Goal: Transaction & Acquisition: Obtain resource

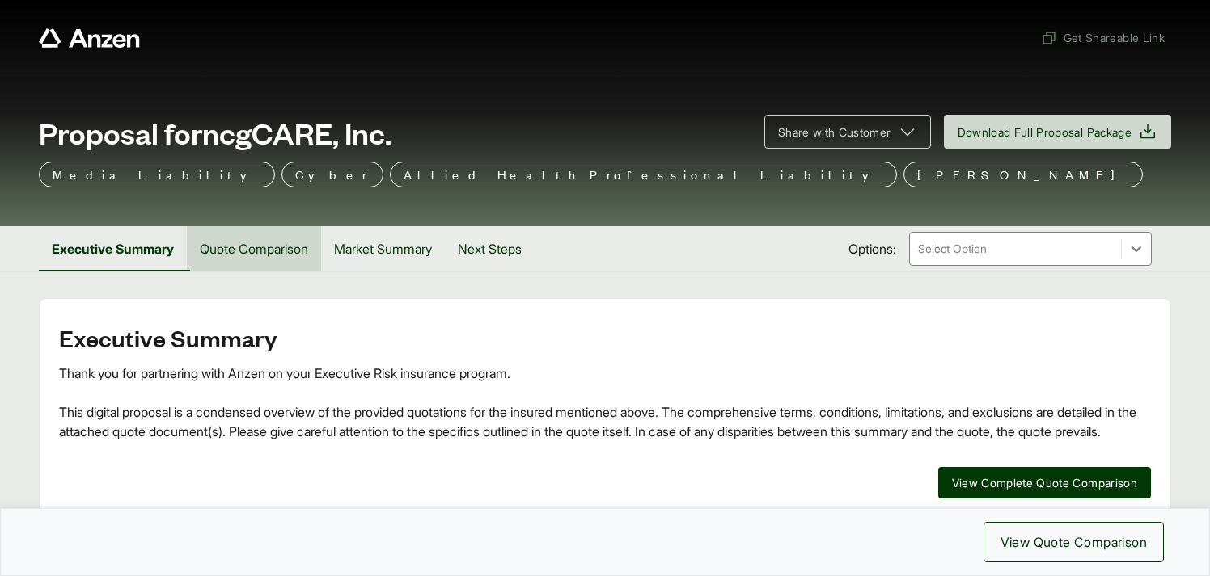
click at [277, 253] on button "Quote Comparison" at bounding box center [254, 248] width 134 height 45
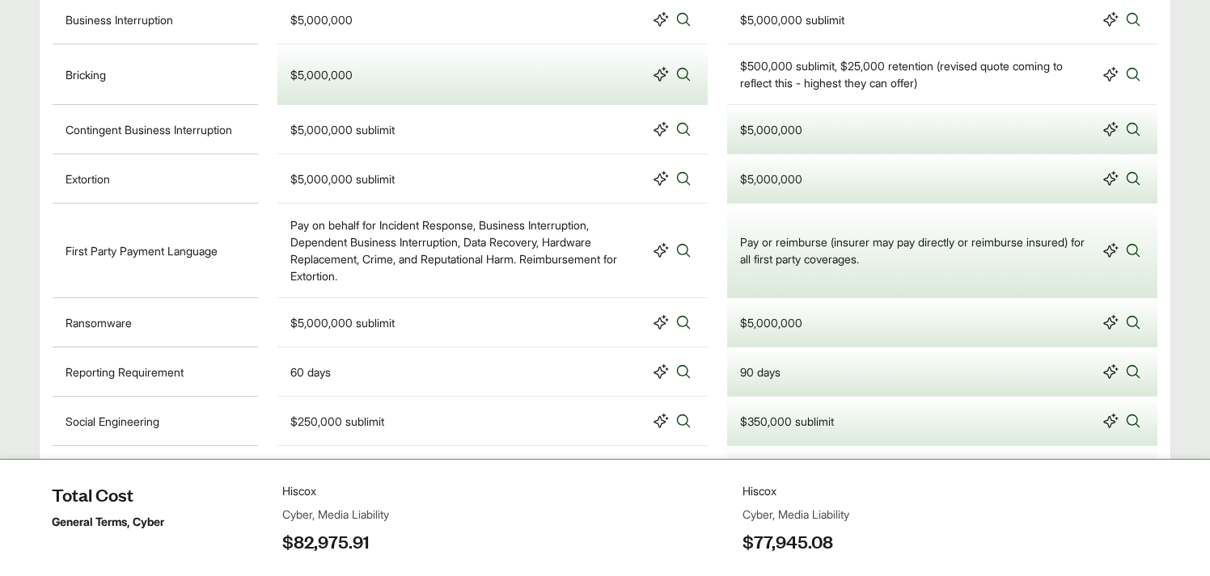
scroll to position [1457, 0]
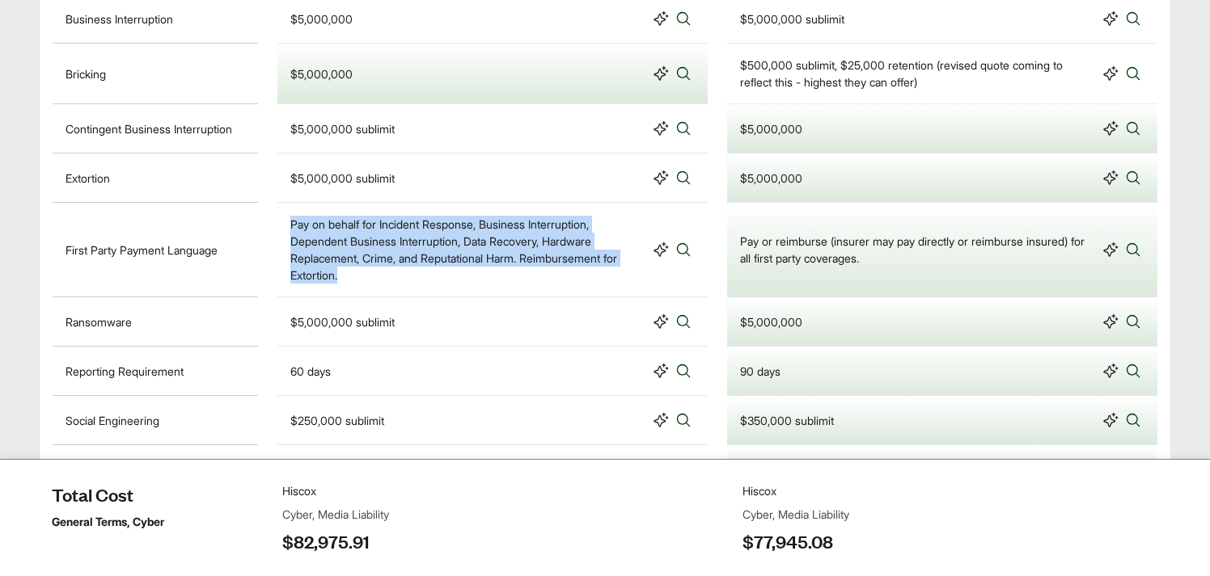
drag, startPoint x: 292, startPoint y: 223, endPoint x: 342, endPoint y: 270, distance: 68.6
click at [342, 270] on div "Pay on behalf for Incident Response, Business Interruption, Dependent Business …" at bounding box center [468, 250] width 356 height 68
copy div "Pay on behalf for Incident Response, Business Interruption, Dependent Business …"
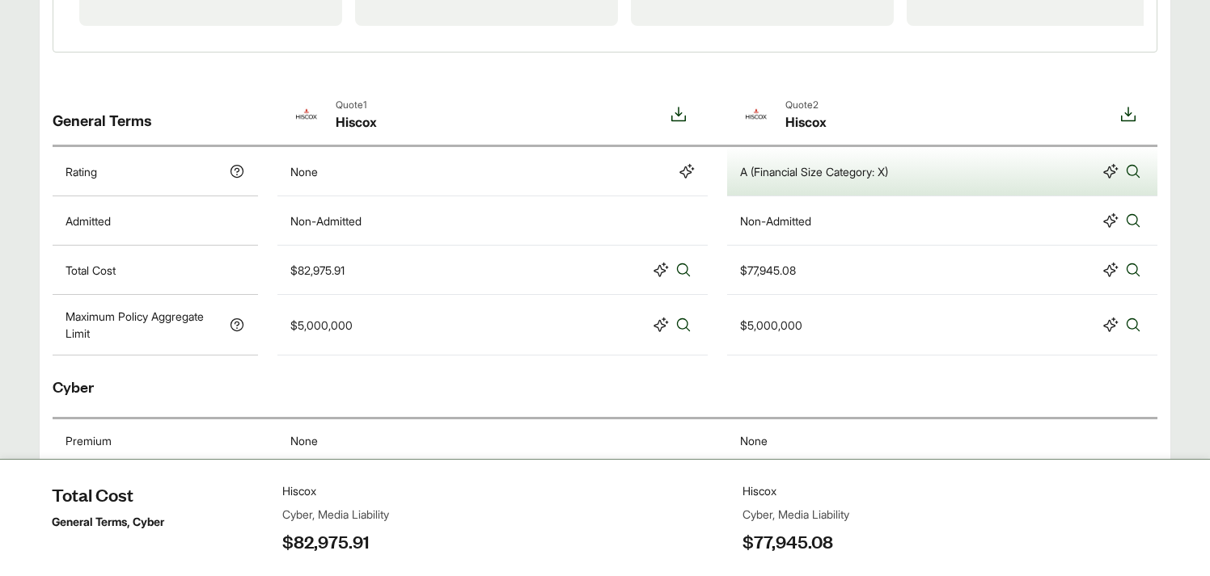
scroll to position [0, 0]
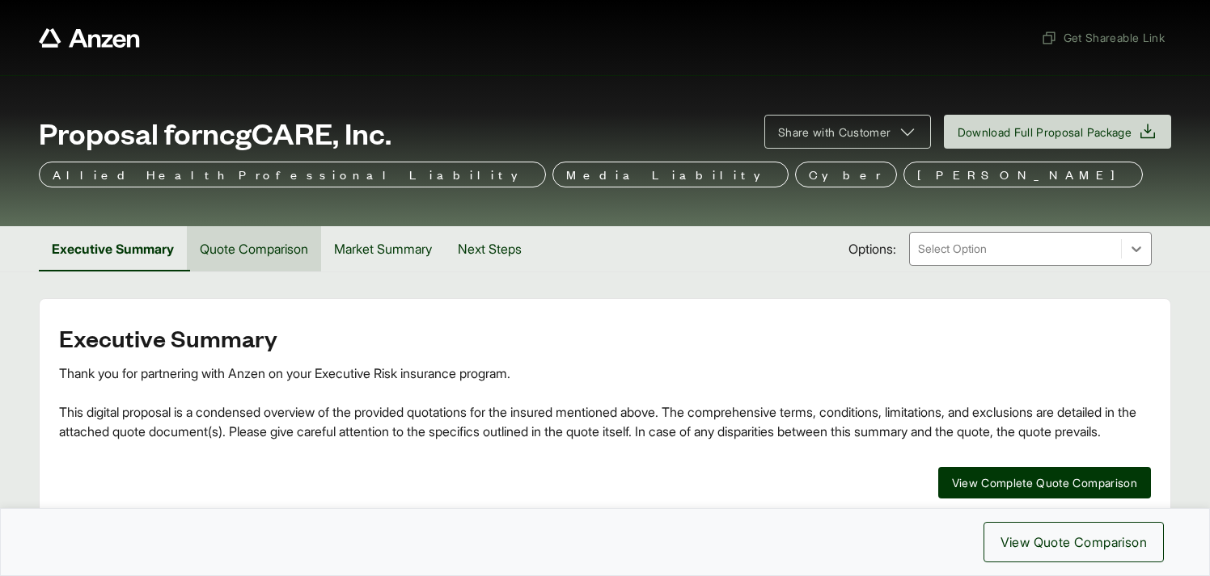
click at [268, 261] on button "Quote Comparison" at bounding box center [254, 248] width 134 height 45
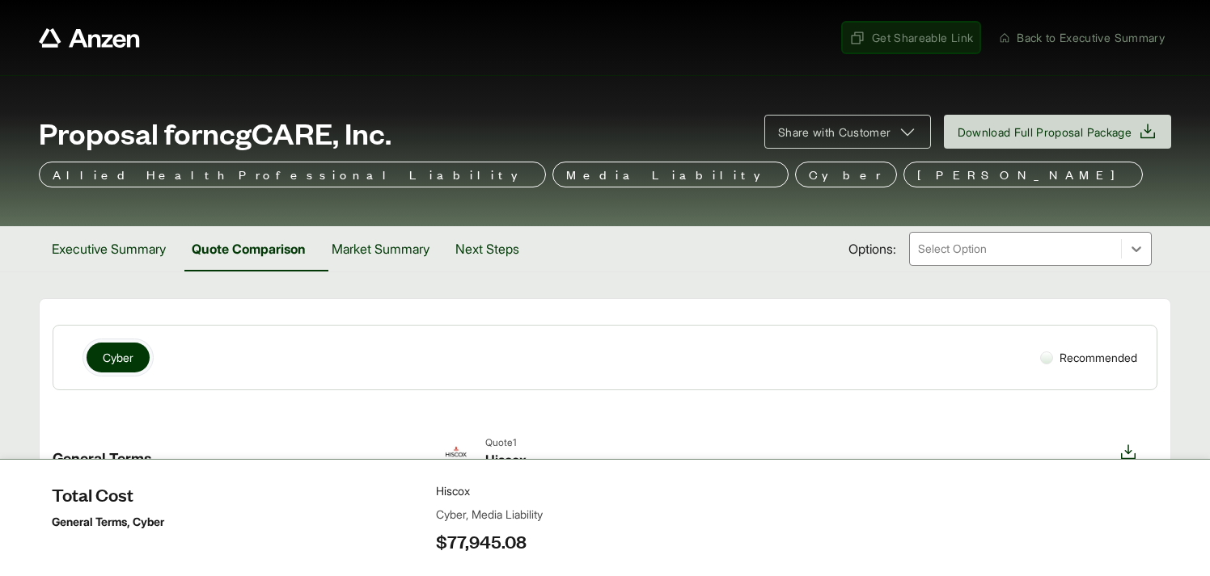
click at [885, 42] on span "Get Shareable Link" at bounding box center [911, 37] width 124 height 17
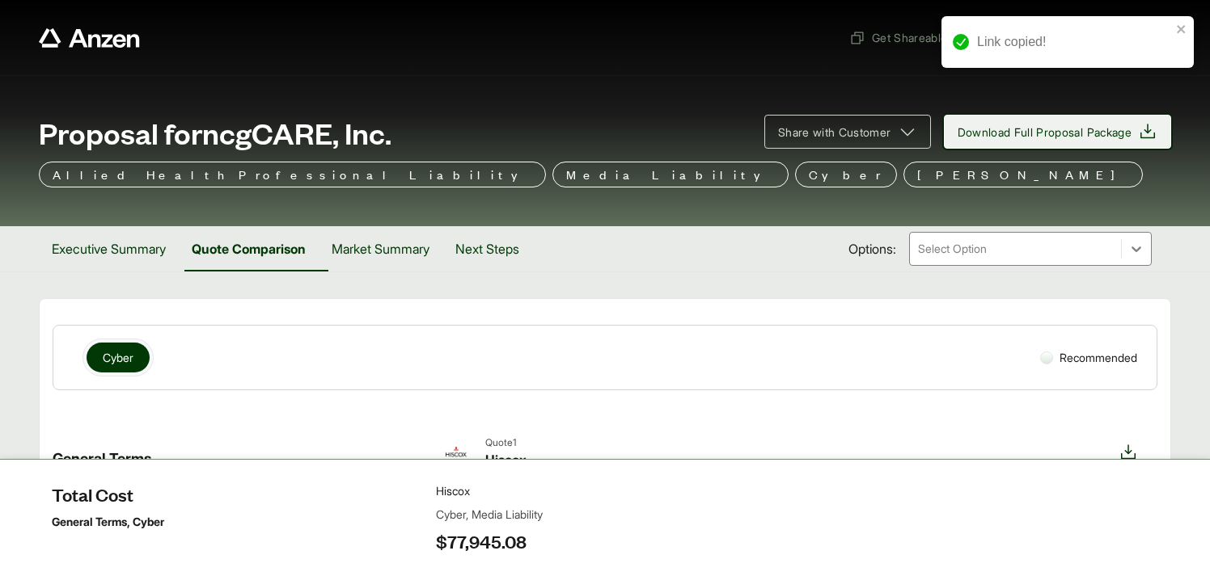
click at [999, 129] on span "Download Full Proposal Package" at bounding box center [1044, 132] width 175 height 17
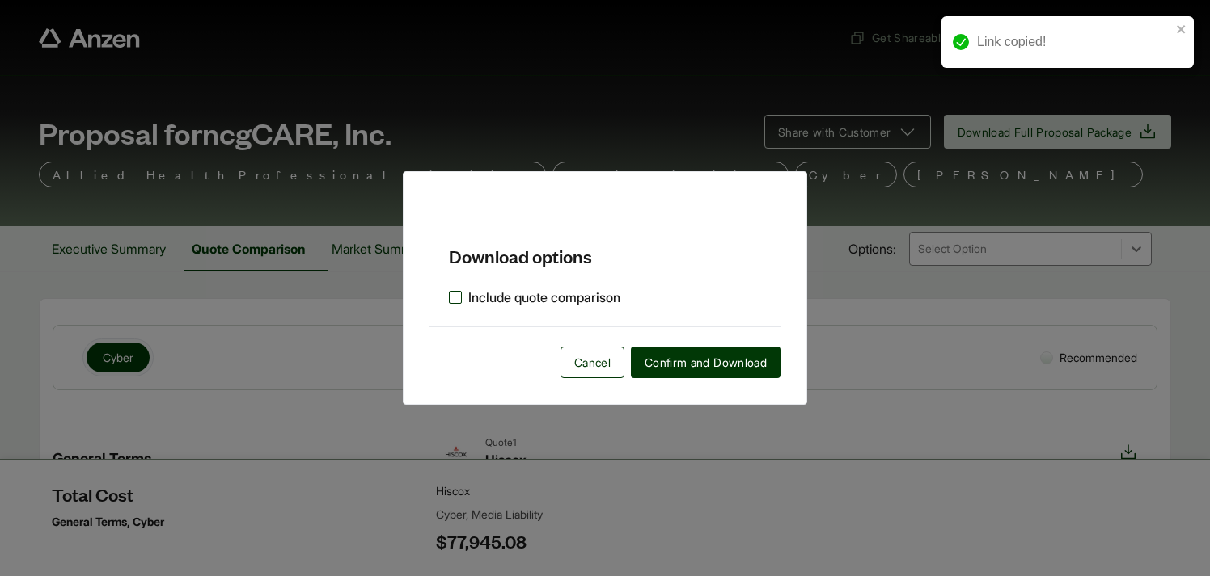
click at [456, 299] on label "Include quote comparison" at bounding box center [534, 297] width 171 height 19
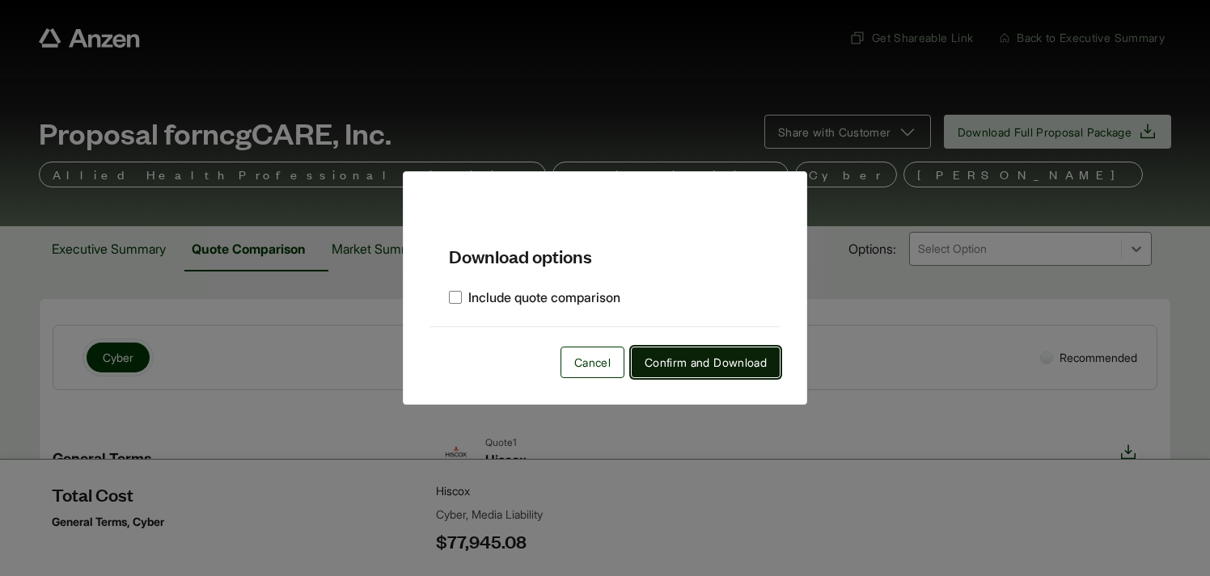
click at [674, 361] on span "Confirm and Download" at bounding box center [705, 362] width 122 height 17
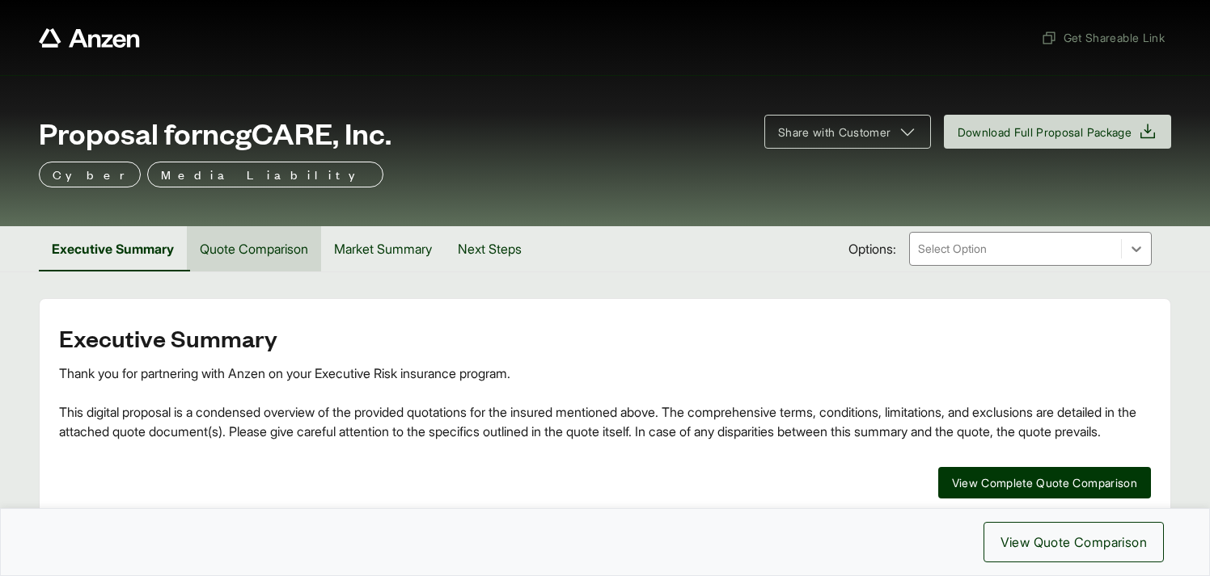
click at [281, 260] on button "Quote Comparison" at bounding box center [254, 248] width 134 height 45
click at [236, 248] on button "Quote Comparison" at bounding box center [254, 248] width 134 height 45
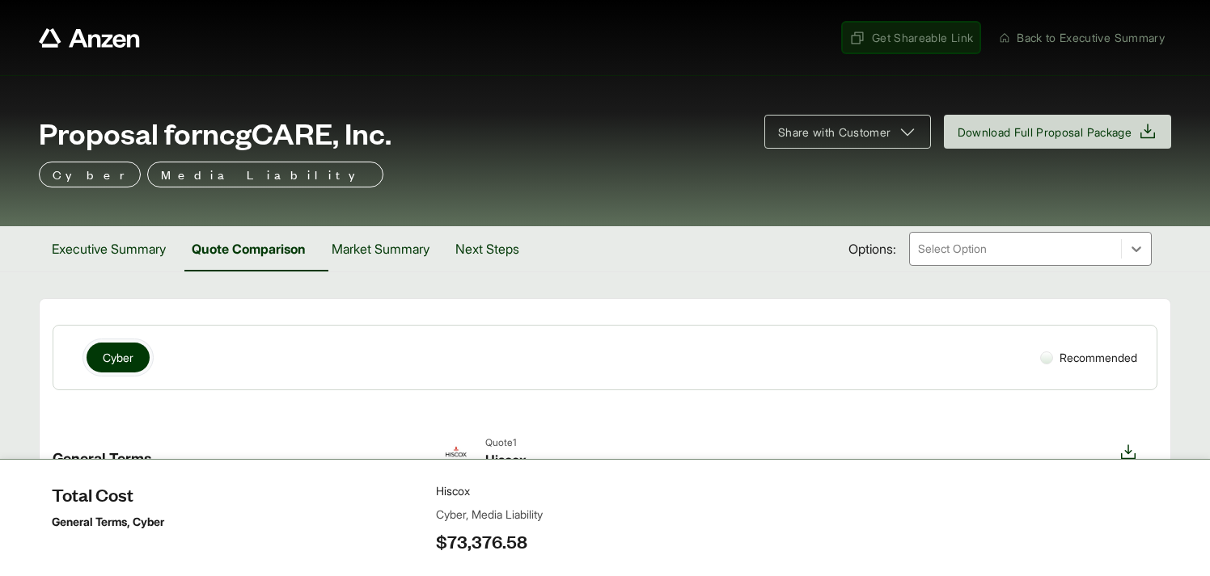
click at [892, 42] on span "Get Shareable Link" at bounding box center [911, 37] width 124 height 17
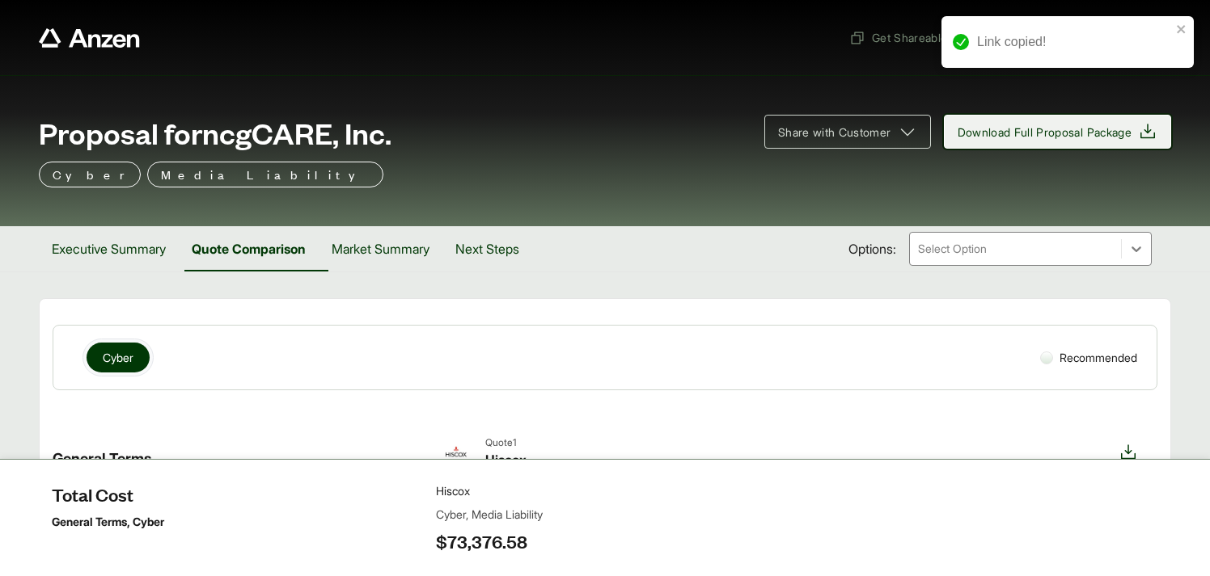
click at [988, 141] on span "Download Full Proposal Package" at bounding box center [1057, 131] width 201 height 19
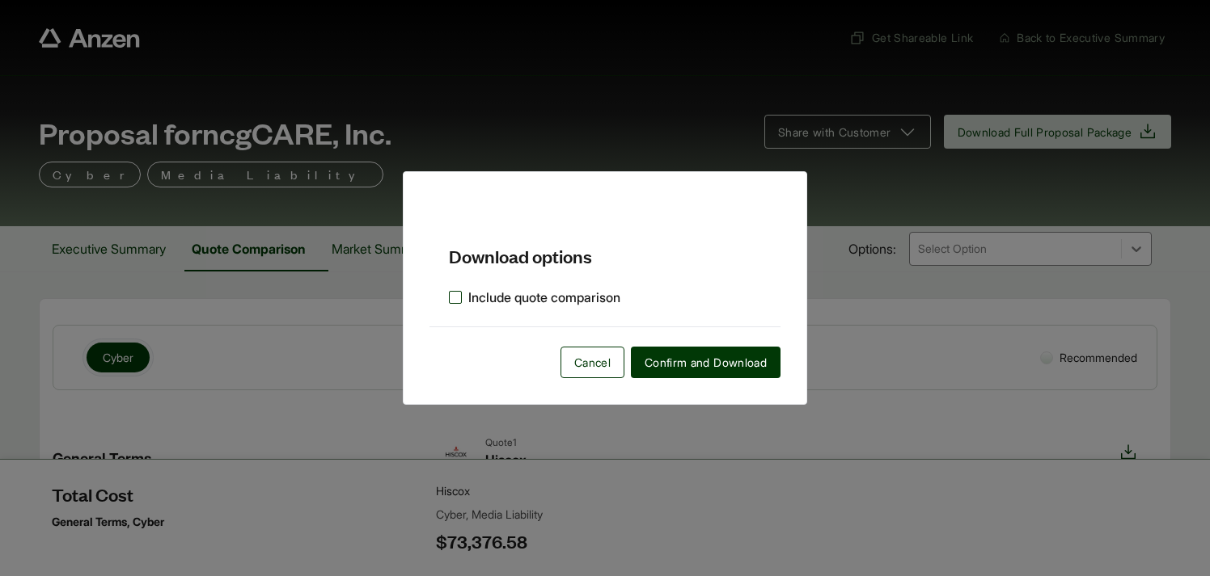
click at [455, 291] on label "Include quote comparison" at bounding box center [534, 297] width 171 height 19
click at [669, 363] on span "Confirm and Download" at bounding box center [705, 362] width 122 height 17
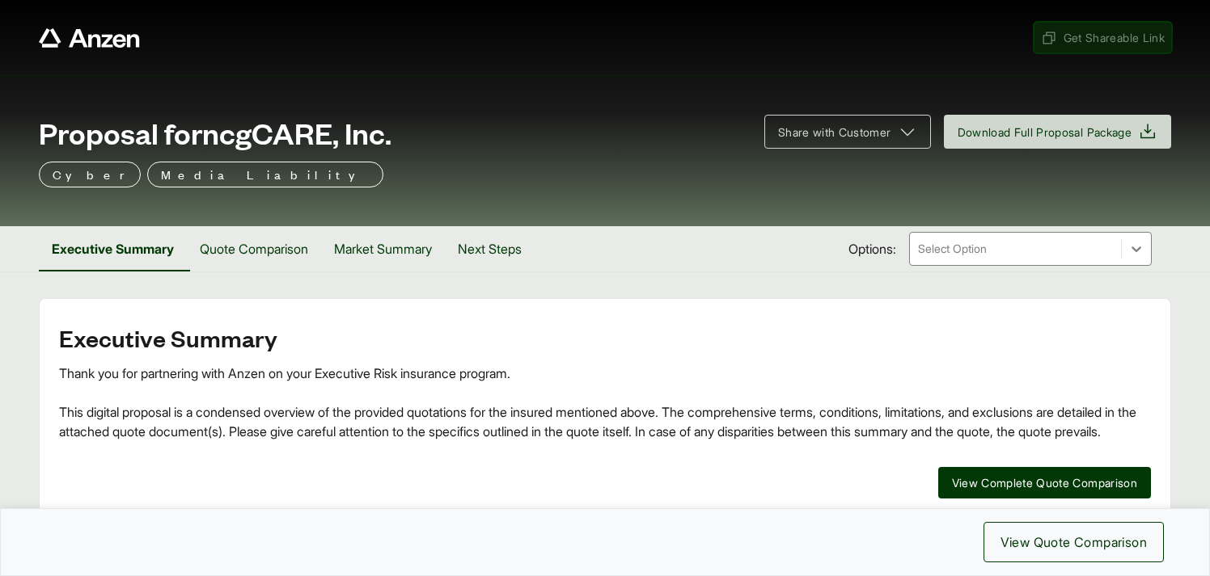
click at [1068, 40] on span "Get Shareable Link" at bounding box center [1103, 37] width 124 height 17
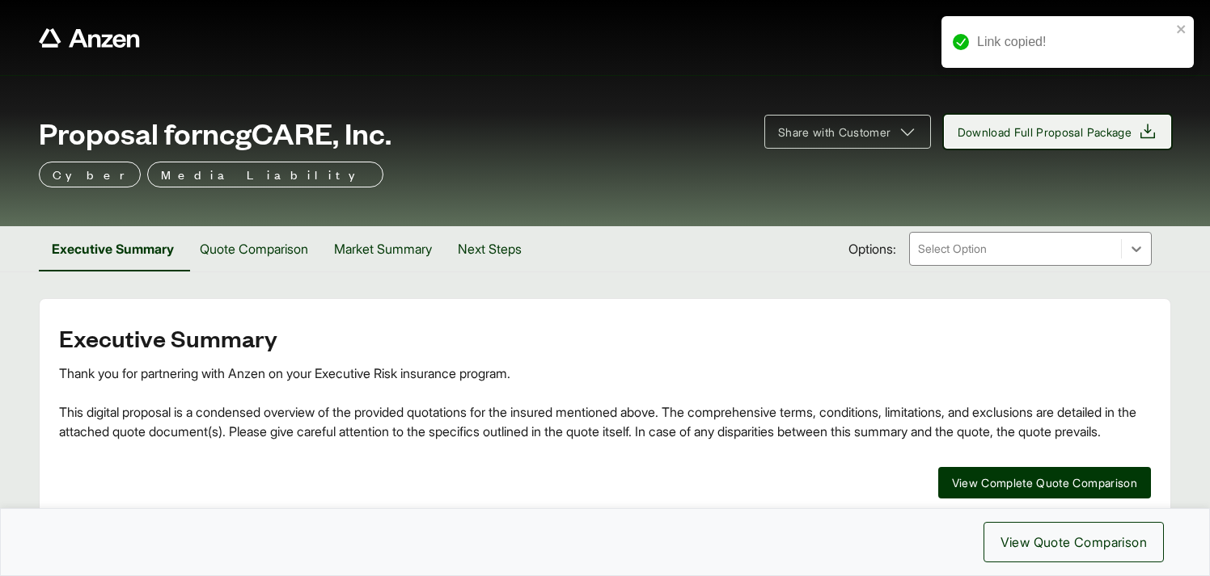
click at [1019, 134] on span "Download Full Proposal Package" at bounding box center [1044, 132] width 175 height 17
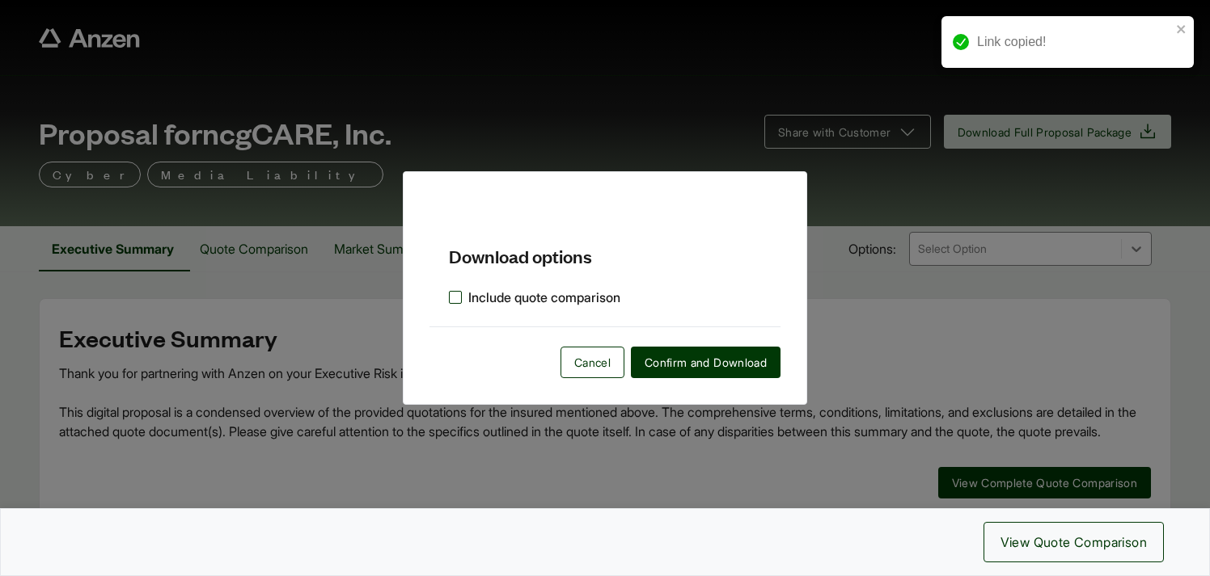
click at [458, 300] on label "Include quote comparison" at bounding box center [534, 297] width 171 height 19
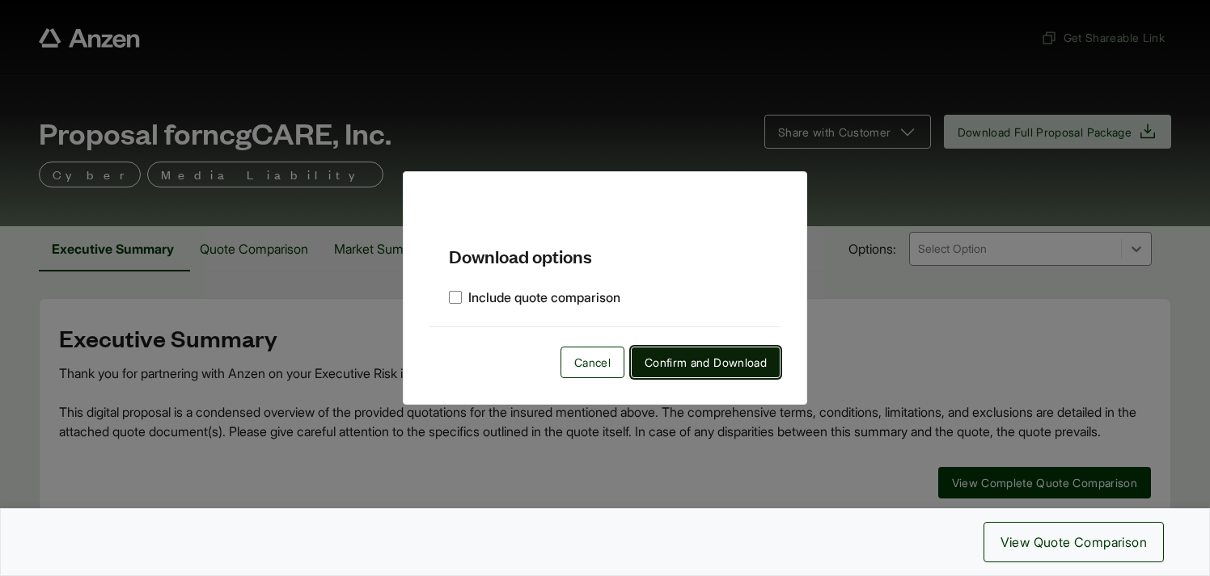
click at [665, 361] on span "Confirm and Download" at bounding box center [705, 362] width 122 height 17
